Goal: Task Accomplishment & Management: Use online tool/utility

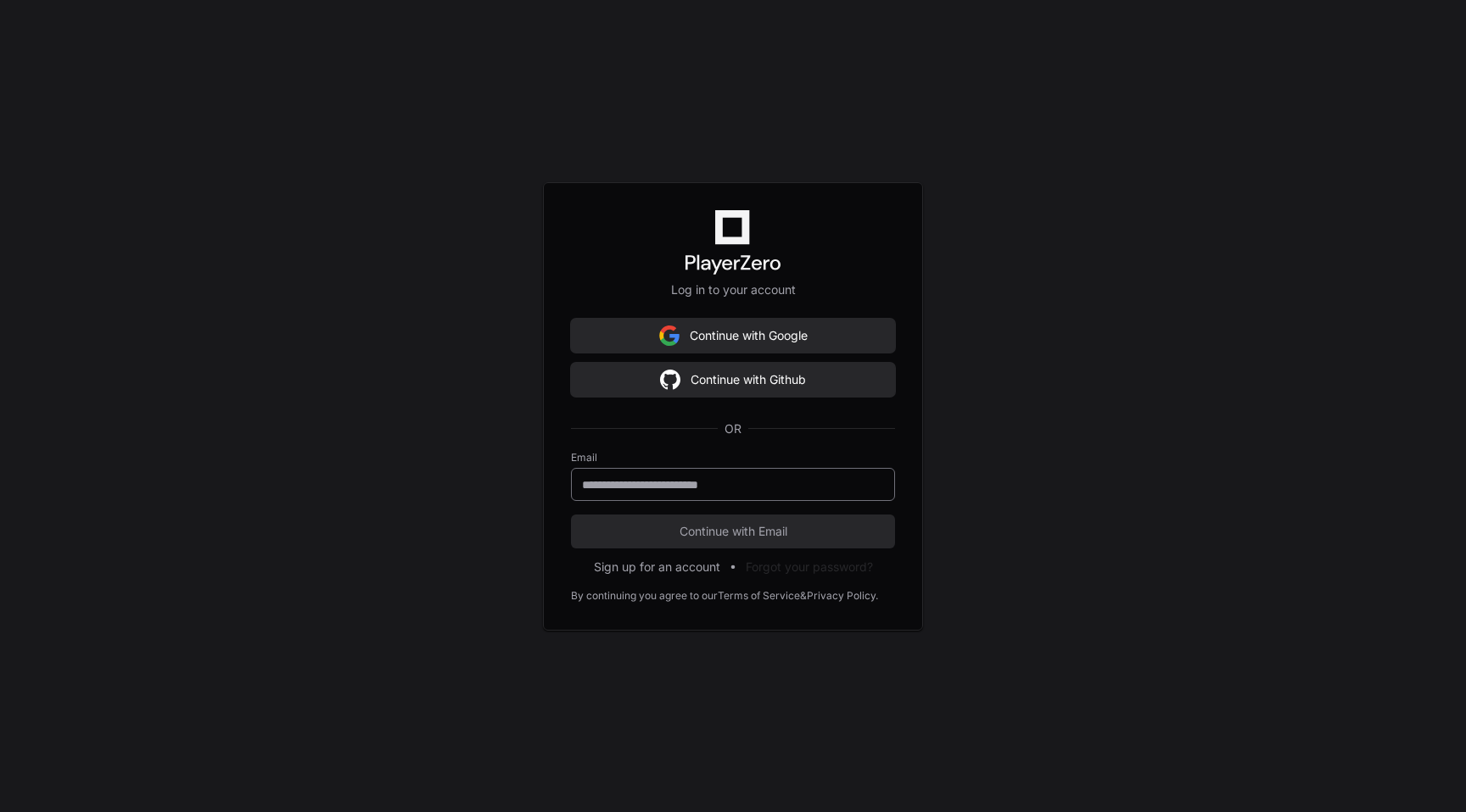
click at [636, 486] on input "email" at bounding box center [733, 485] width 302 height 17
type input "**********"
click at [571, 515] on button "Continue with Email" at bounding box center [732, 532] width 324 height 34
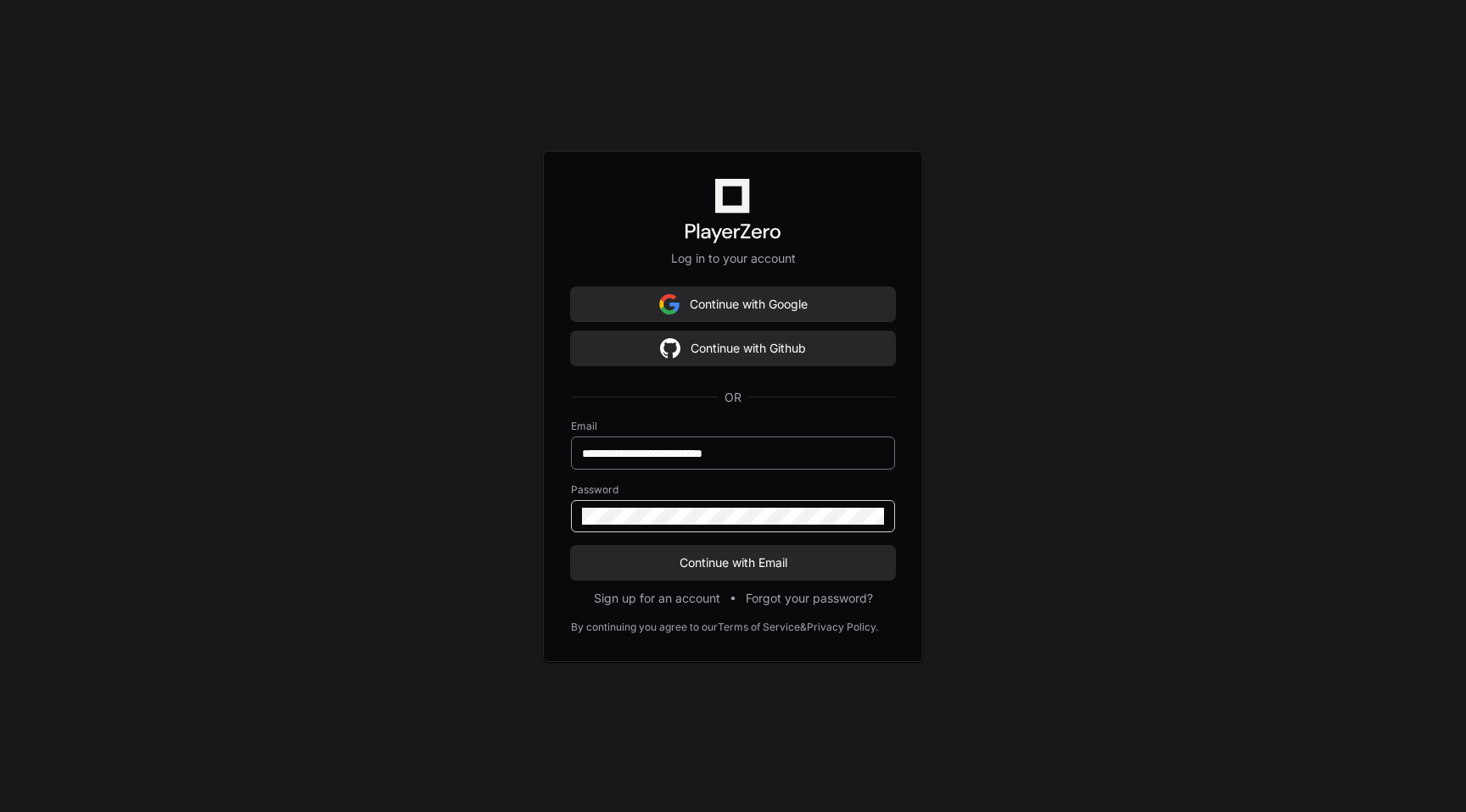
click at [571, 546] on button "Continue with Email" at bounding box center [732, 564] width 324 height 34
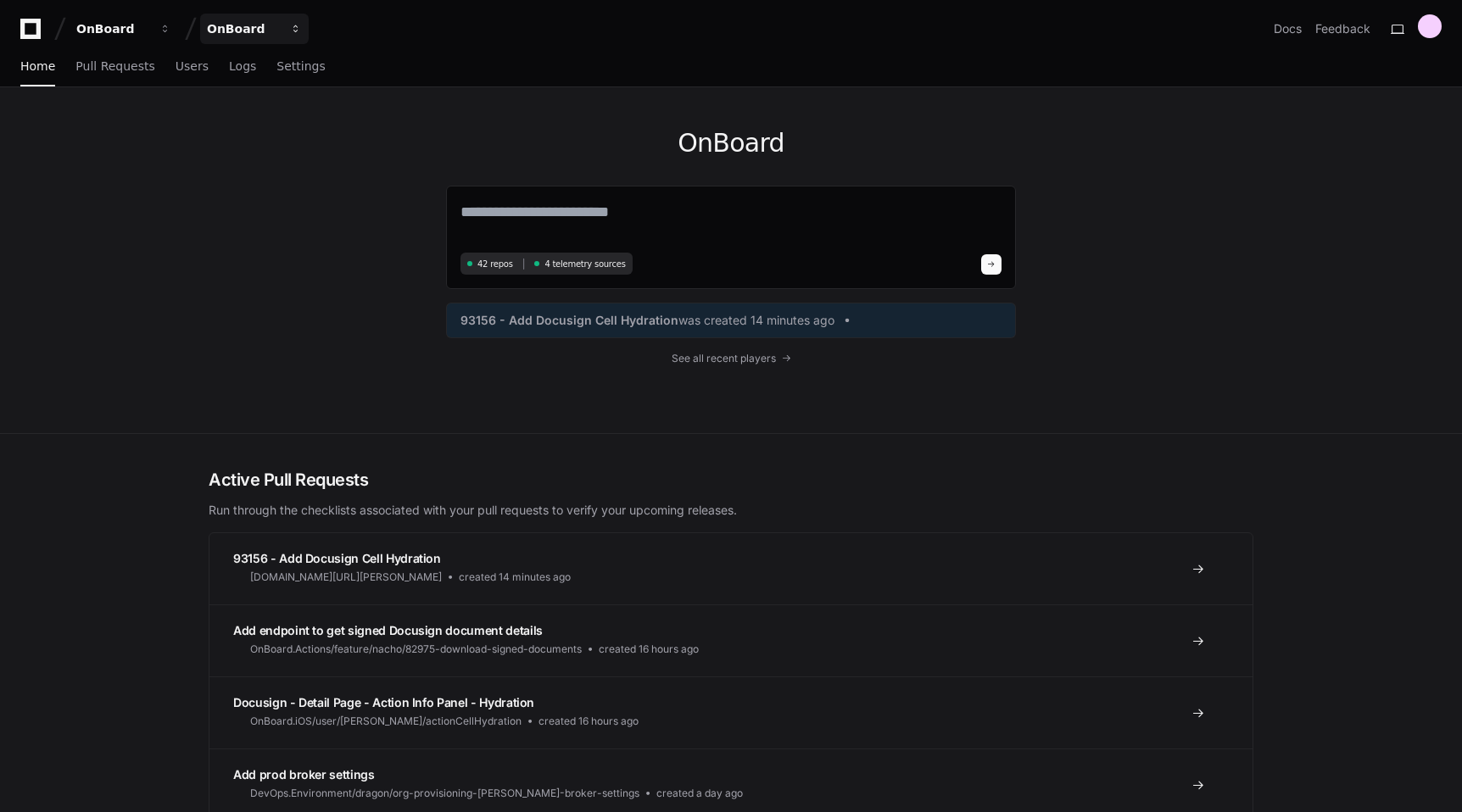
click at [280, 34] on button "OnBoard" at bounding box center [254, 29] width 108 height 31
click at [282, 27] on button "OnBoard" at bounding box center [254, 29] width 108 height 31
click at [166, 26] on span "button" at bounding box center [166, 29] width 12 height 12
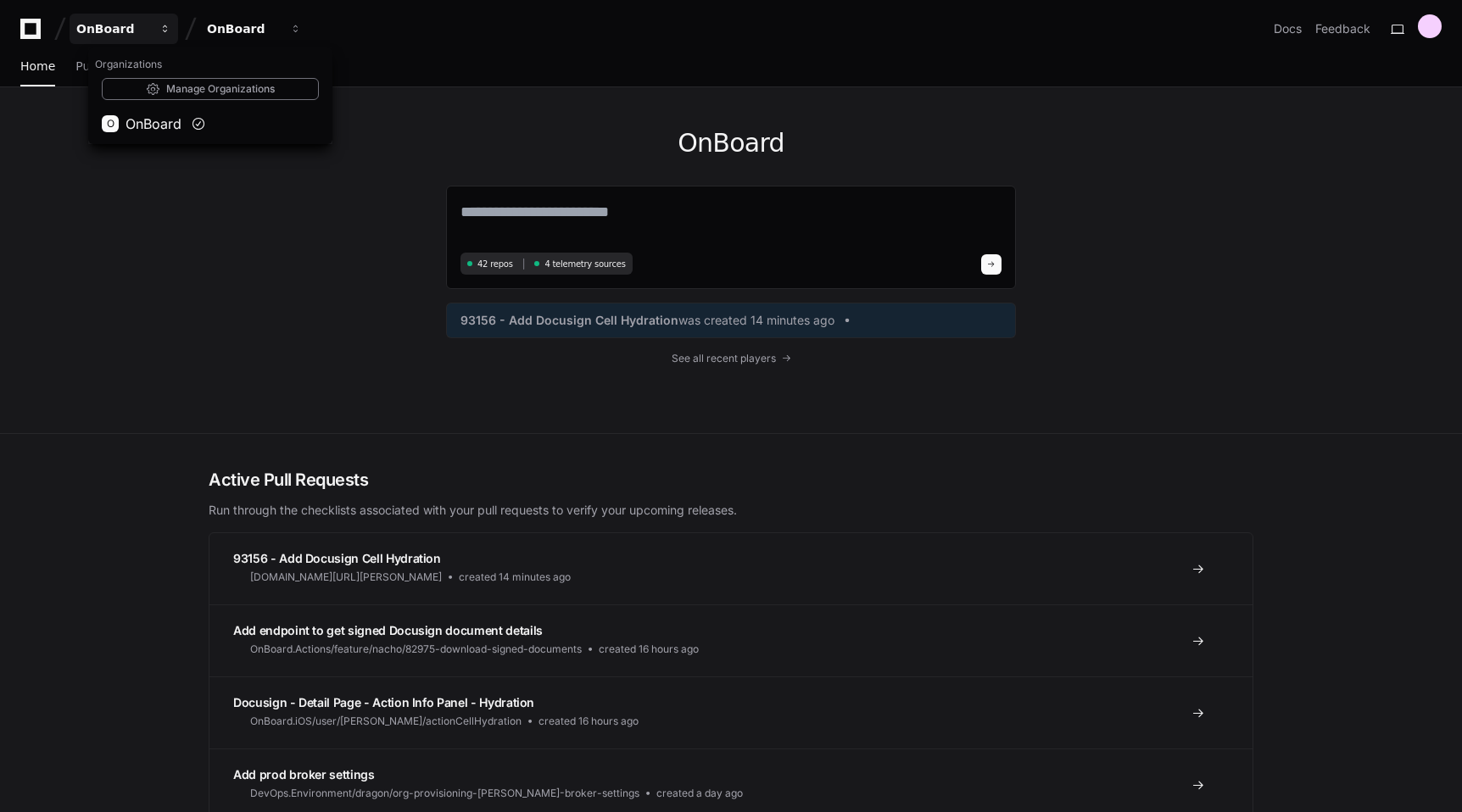
click at [166, 26] on span "button" at bounding box center [166, 29] width 12 height 12
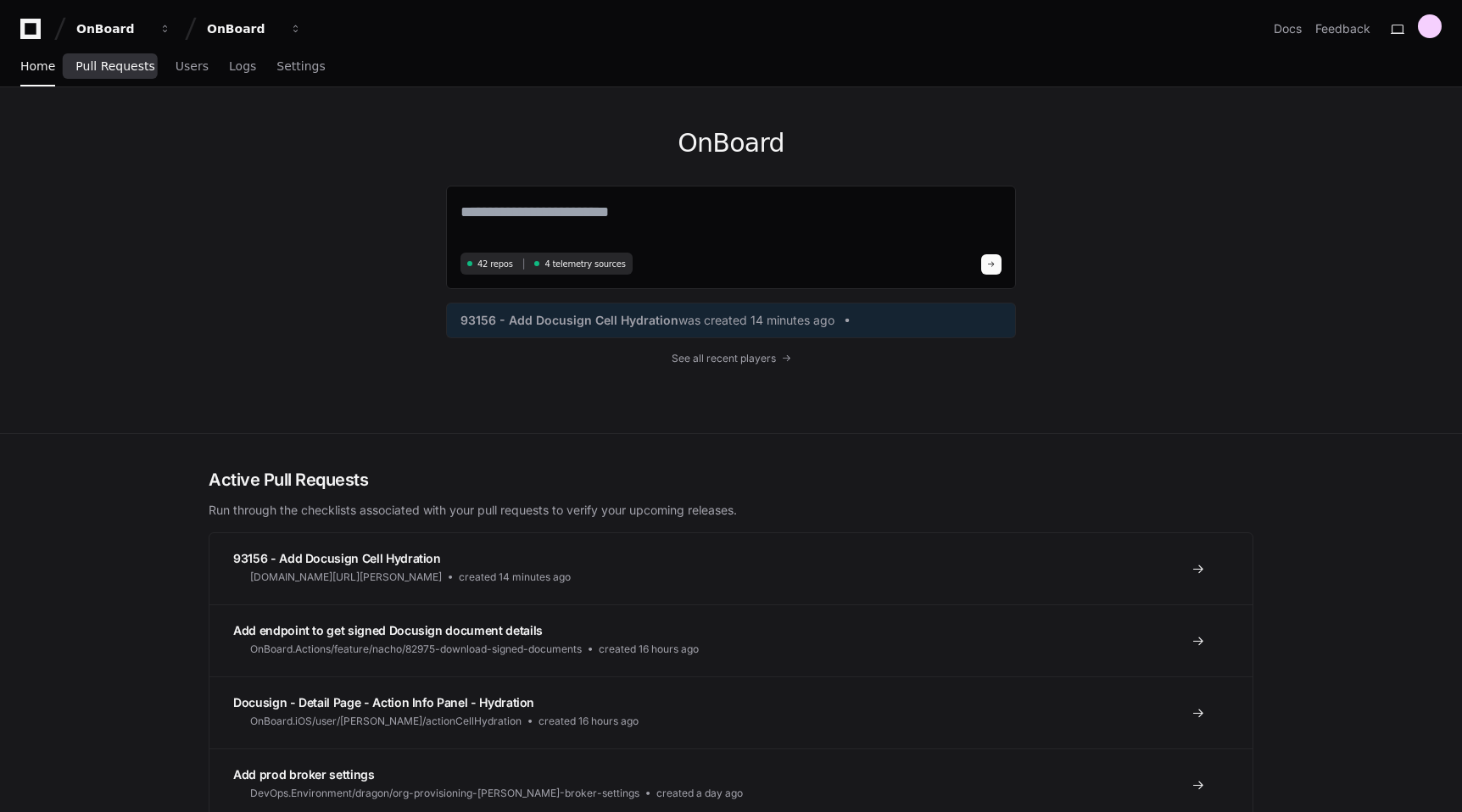
click at [123, 61] on span "Pull Requests" at bounding box center [114, 67] width 79 height 10
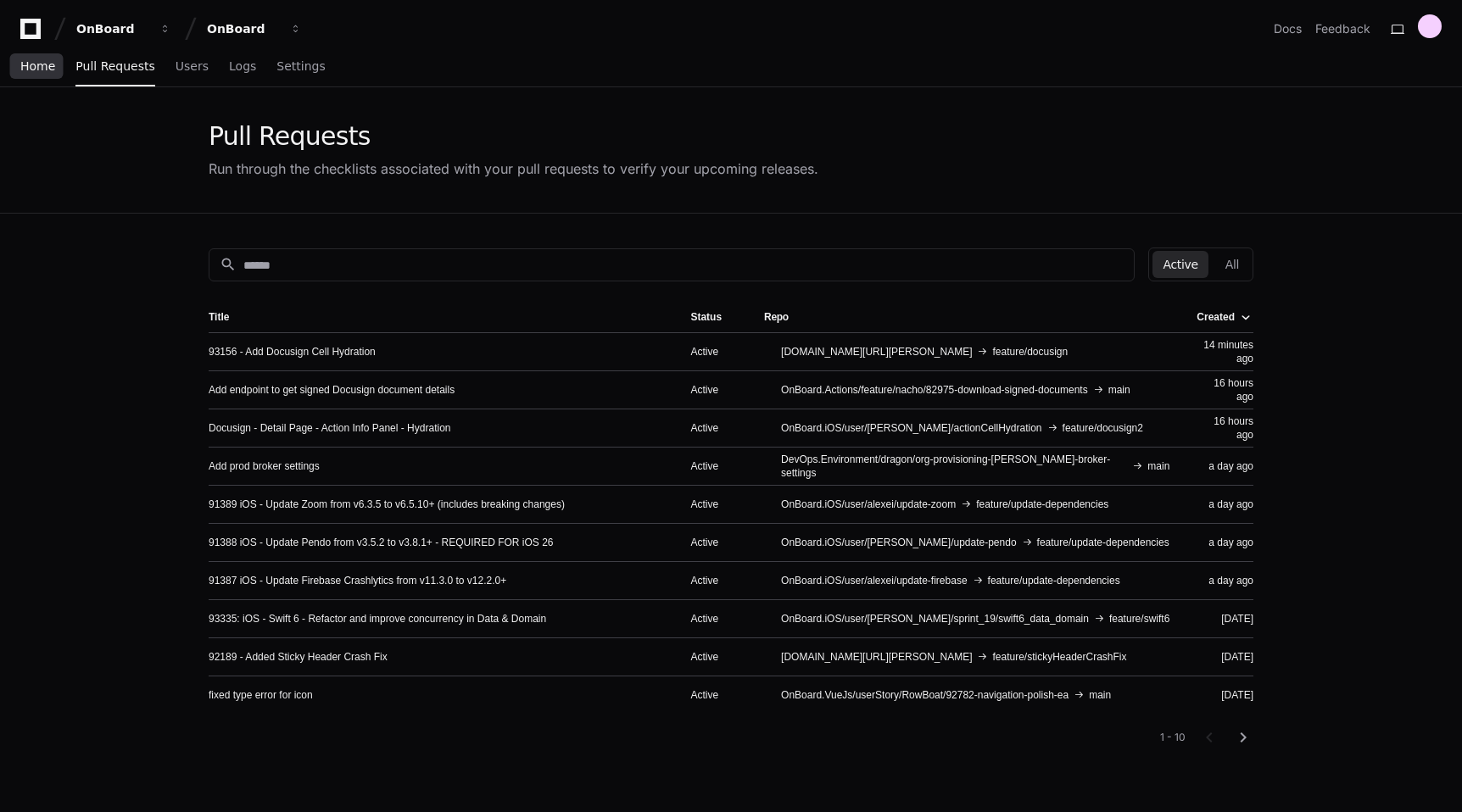
click at [41, 75] on link "Home" at bounding box center [38, 67] width 35 height 39
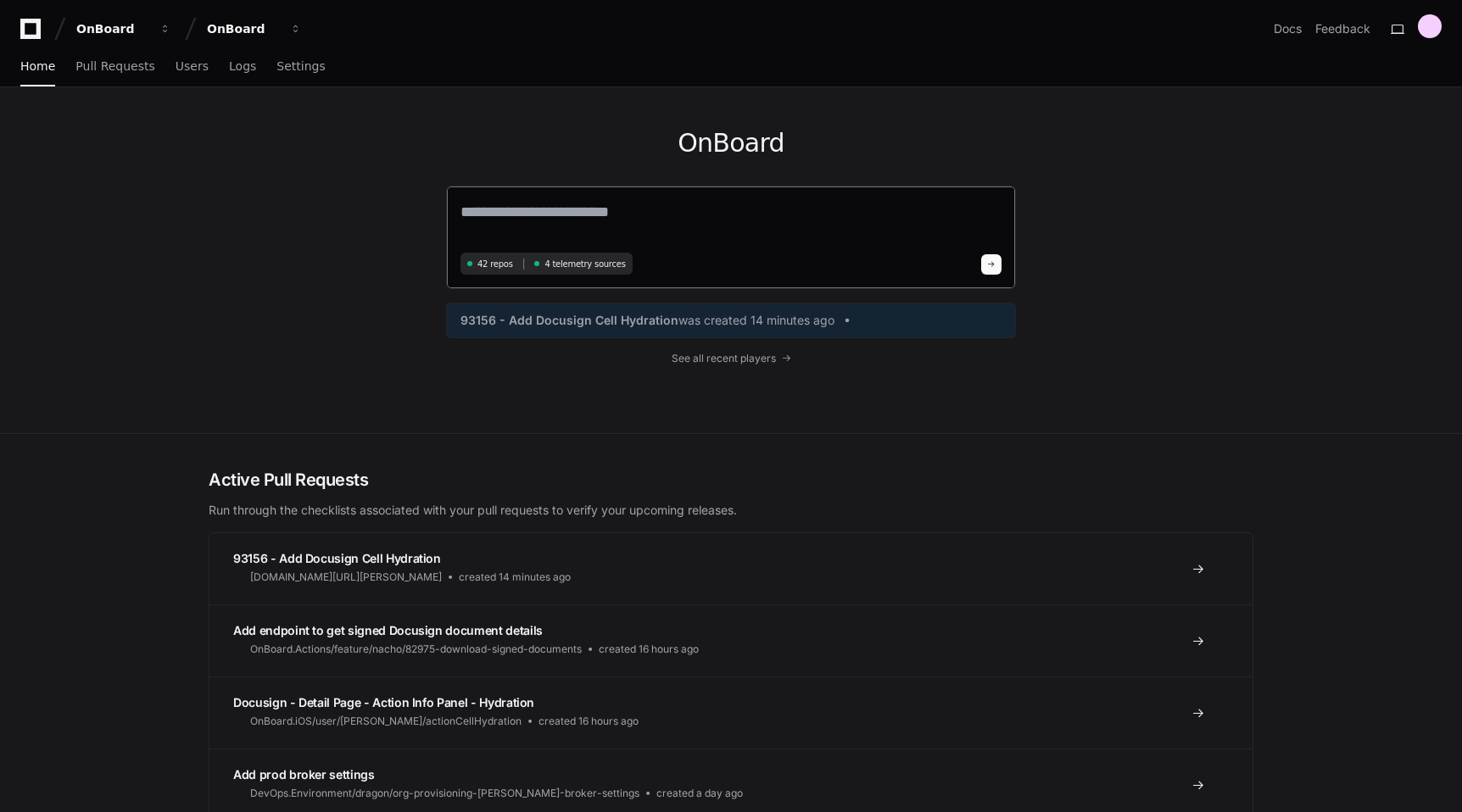
click at [555, 219] on textarea at bounding box center [731, 224] width 541 height 48
click at [624, 219] on textarea at bounding box center [731, 224] width 541 height 48
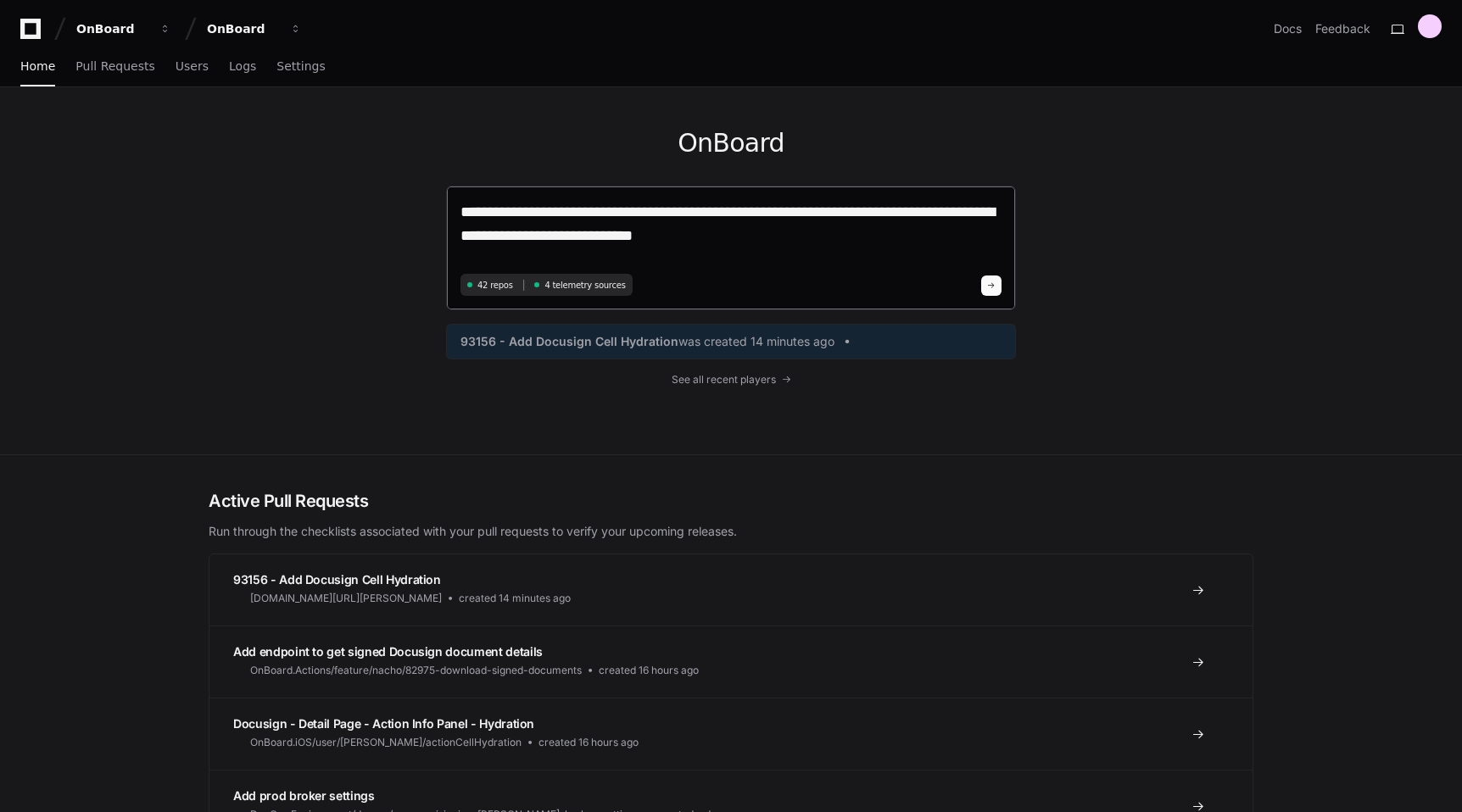
type textarea "**********"
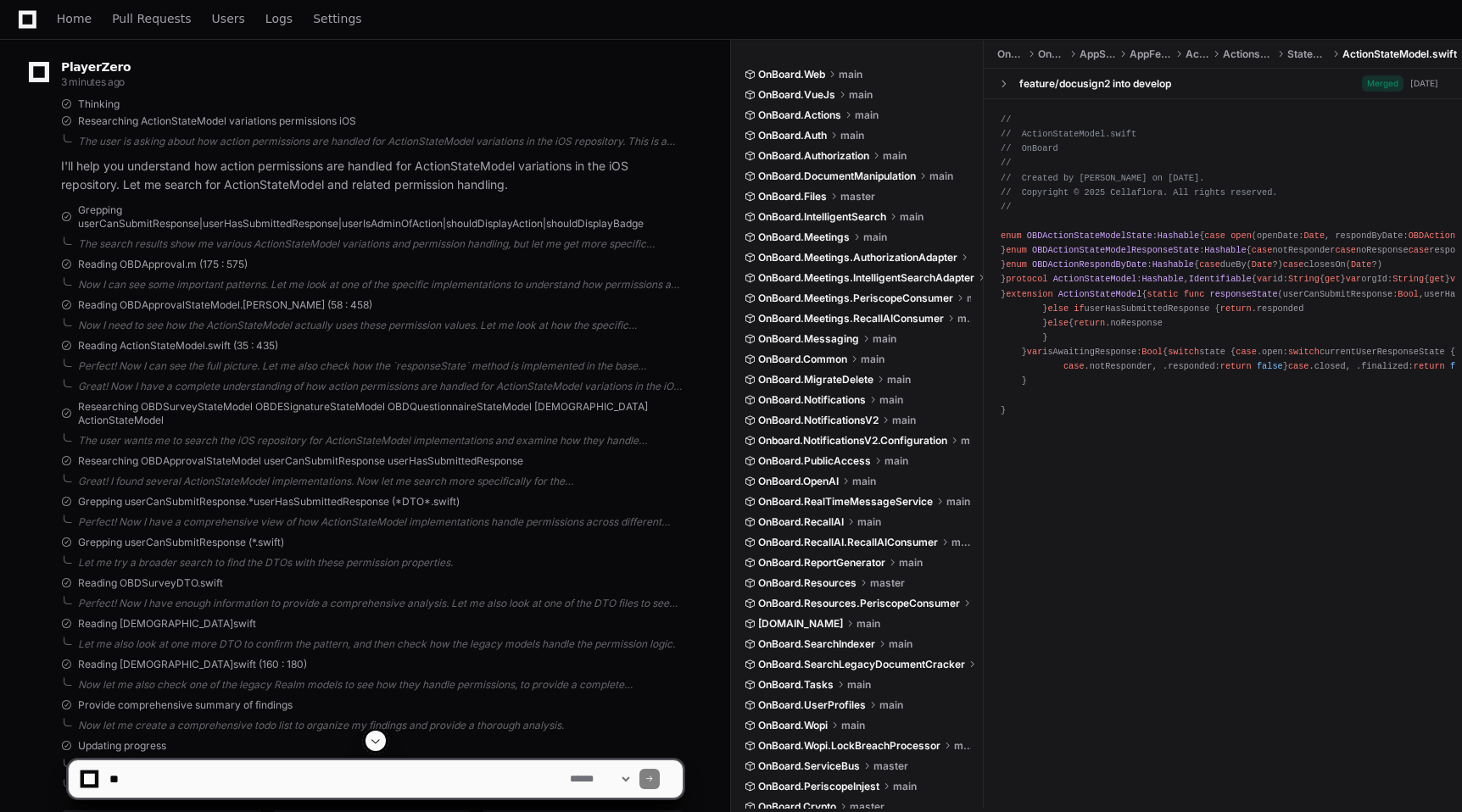
scroll to position [117, 0]
